Goal: Find specific page/section: Find specific page/section

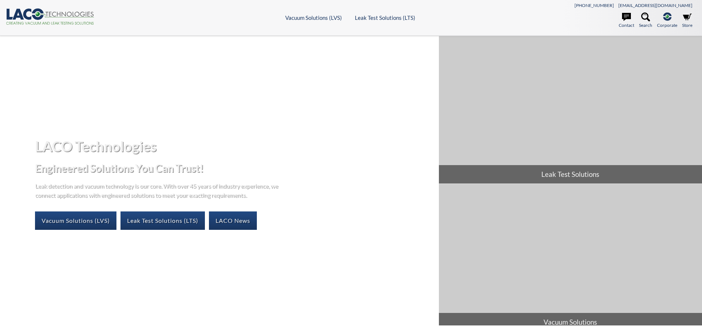
select select "Widget překladu jazyků"
click at [134, 221] on link "Leak Test Solutions (LTS)" at bounding box center [162, 221] width 84 height 18
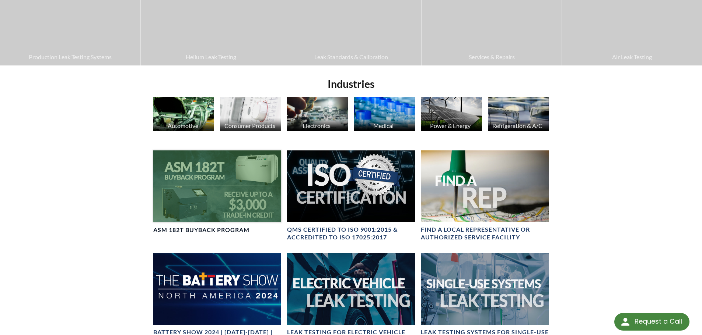
scroll to position [184, 0]
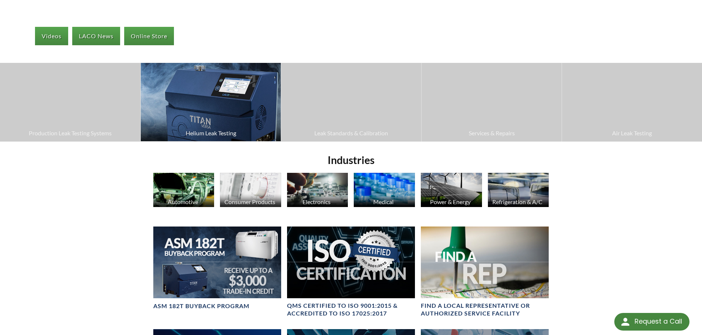
click at [242, 87] on img at bounding box center [211, 102] width 140 height 78
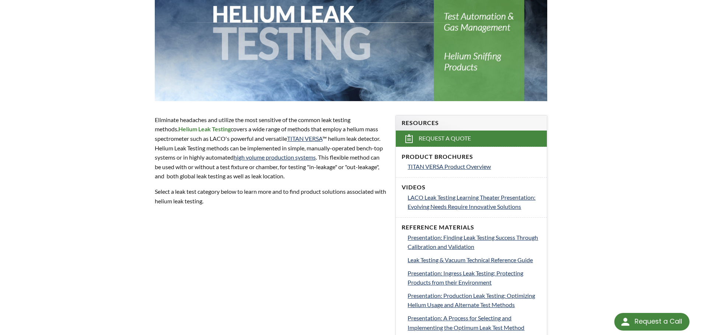
scroll to position [147, 0]
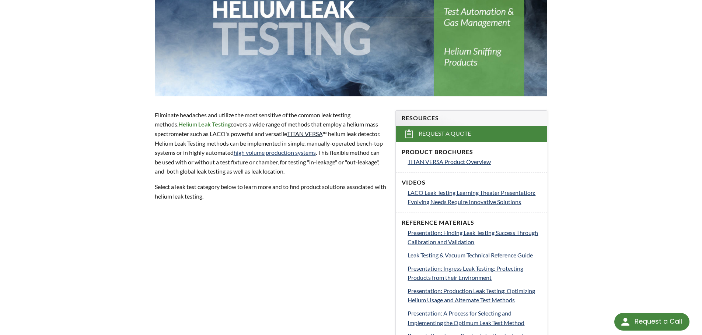
click at [313, 133] on link "TITAN VERSA" at bounding box center [304, 133] width 35 height 7
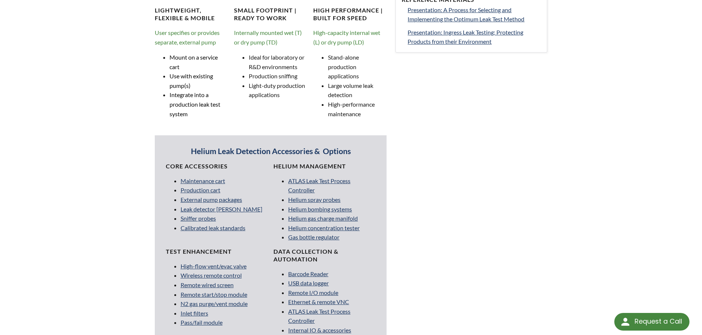
scroll to position [442, 0]
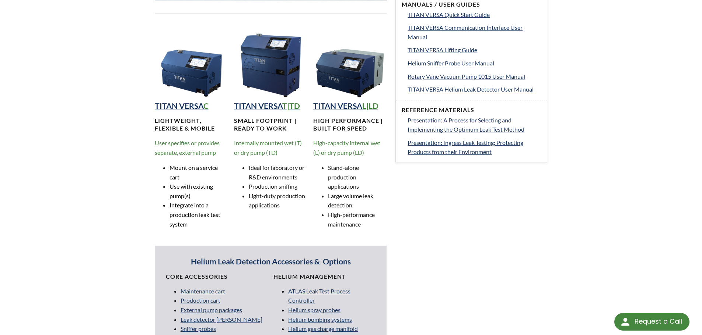
click at [333, 106] on strong "TITAN VERSA" at bounding box center [337, 106] width 49 height 10
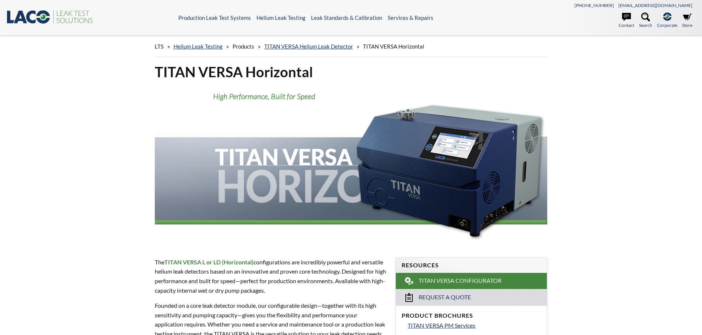
select select
